Goal: Information Seeking & Learning: Learn about a topic

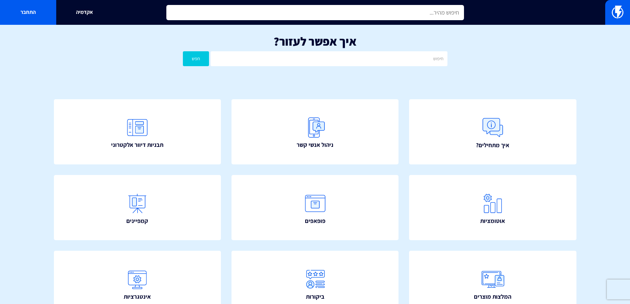
click at [352, 16] on input "text" at bounding box center [314, 12] width 297 height 15
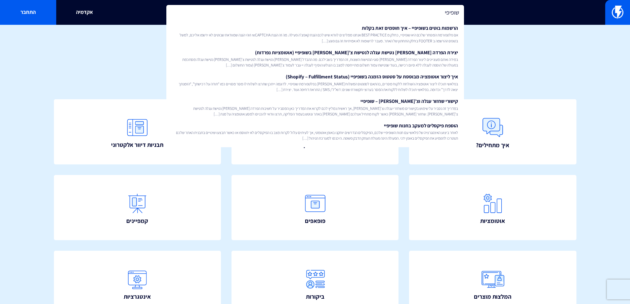
type input "שופיפיי"
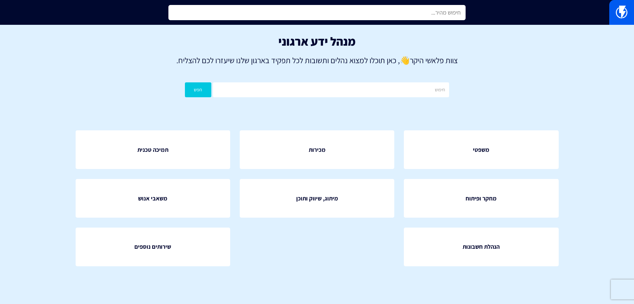
click at [393, 14] on input "text" at bounding box center [317, 12] width 297 height 15
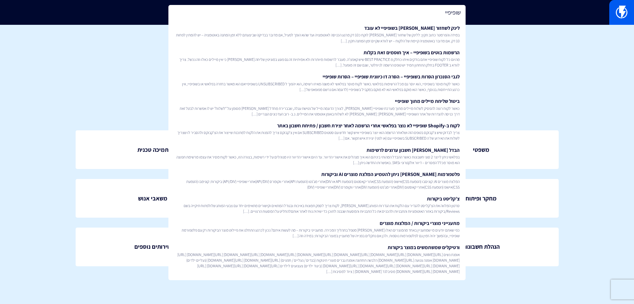
type input "שופיפיי"
click at [501, 95] on div "מנהל ידע ארגוני צוות פלאשי היקר 👋 , כאן תוכלו למצוא נהלים ותשובות לכל תפקיד באר…" at bounding box center [317, 68] width 634 height 86
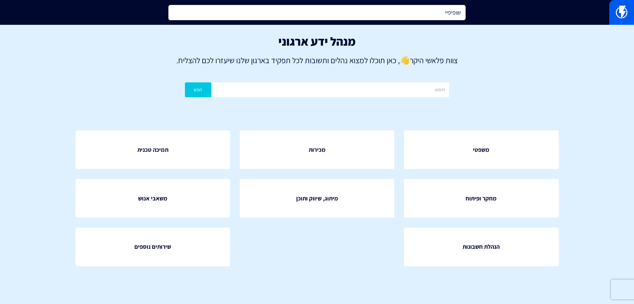
click at [373, 9] on input "שופיפיי" at bounding box center [317, 12] width 297 height 15
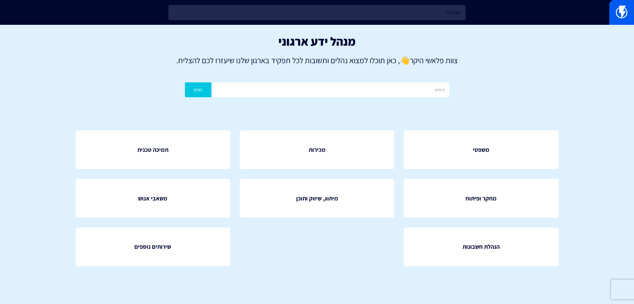
click at [373, 68] on div "מנהל ידע ארגוני צוות פלאשי היקר 👋 , כאן תוכלו למצוא נהלים ותשובות לכל תפקיד באר…" at bounding box center [317, 68] width 634 height 86
